Goal: Information Seeking & Learning: Understand process/instructions

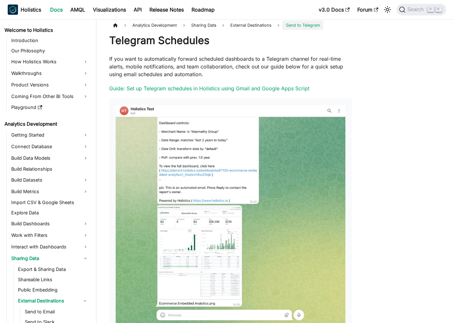
scroll to position [169, 0]
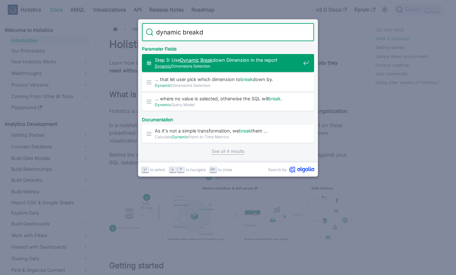
type input "dynamic breakdo"
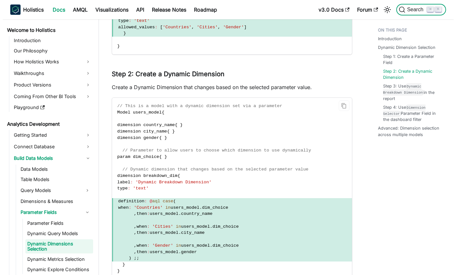
scroll to position [882, 0]
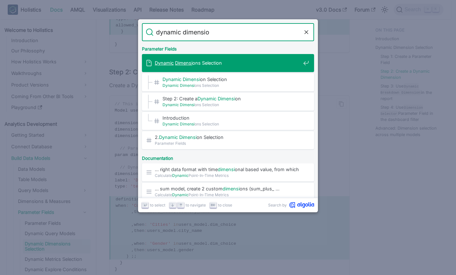
type input "dynamic dimension"
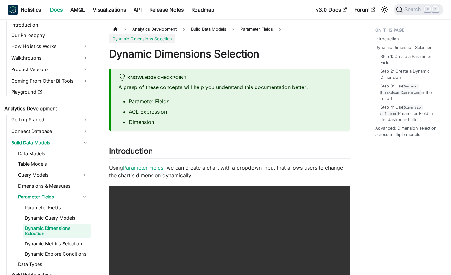
scroll to position [30, 0]
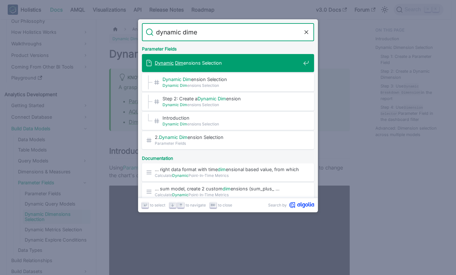
type input "dynamic dimen"
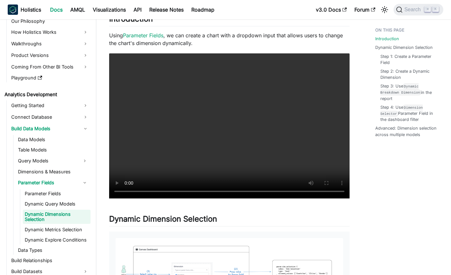
scroll to position [90, 0]
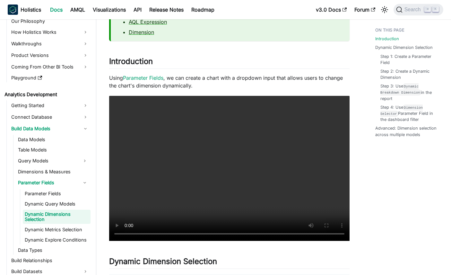
click at [241, 85] on p "Using Parameter Fields , we can create a chart with a dropdown input that allow…" at bounding box center [229, 81] width 241 height 15
click at [165, 83] on p "Using Parameter Fields , we can create a chart with a dropdown input that allow…" at bounding box center [229, 81] width 241 height 15
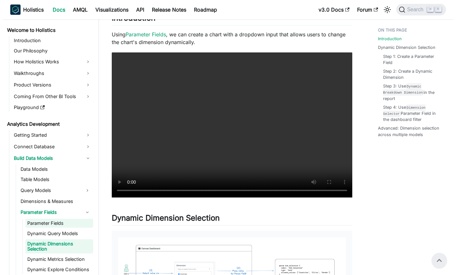
scroll to position [133, 0]
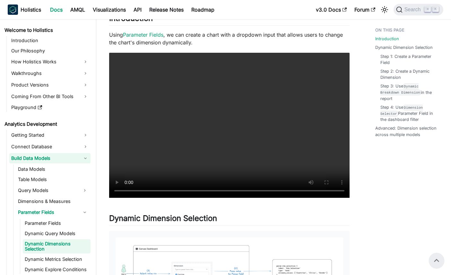
click at [86, 157] on link "Build Data Models" at bounding box center [49, 158] width 81 height 10
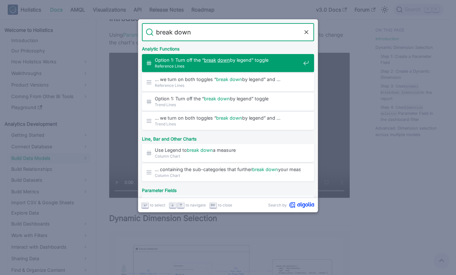
type input "break down"
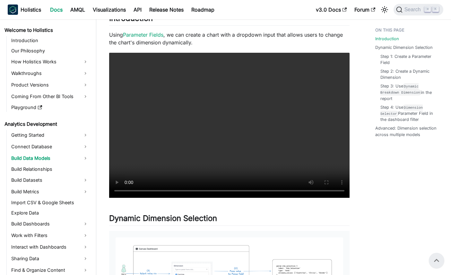
click at [224, 39] on p "Using Parameter Fields , we can create a chart with a dropdown input that allow…" at bounding box center [229, 38] width 241 height 15
click at [219, 39] on div at bounding box center [219, 39] width 0 height 0
click at [187, 39] on p "Using Parameter Fields , we can create a chart with a dropdown input that allow…" at bounding box center [229, 38] width 241 height 15
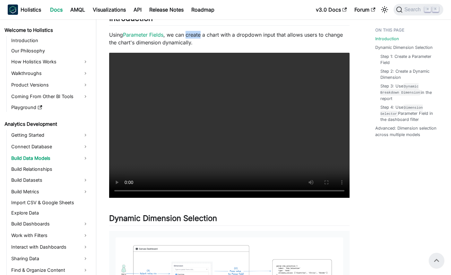
click at [182, 39] on div at bounding box center [182, 39] width 0 height 0
click at [261, 40] on p "Using Parameter Fields , we can create a chart with a dropdown input that allow…" at bounding box center [229, 38] width 241 height 15
click at [193, 46] on p "Using Parameter Fields , we can create a chart with a dropdown input that allow…" at bounding box center [229, 38] width 241 height 15
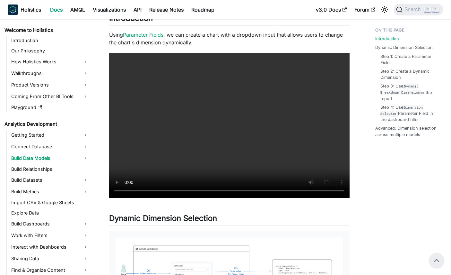
click at [193, 46] on p "Using Parameter Fields , we can create a chart with a dropdown input that allow…" at bounding box center [229, 38] width 241 height 15
click at [184, 43] on p "Using Parameter Fields , we can create a chart with a dropdown input that allow…" at bounding box center [229, 38] width 241 height 15
